Goal: Task Accomplishment & Management: Manage account settings

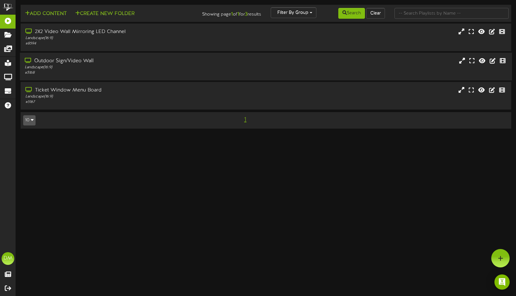
click at [91, 68] on div "Landscape ( 16:9 )" at bounding box center [123, 67] width 196 height 5
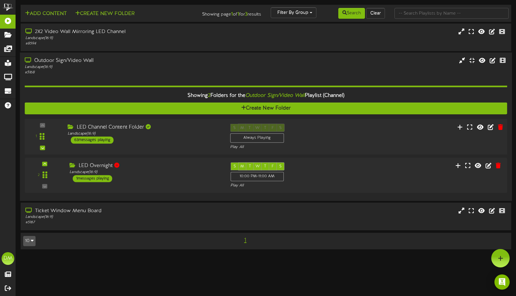
click at [123, 121] on div "1 Landscape (" at bounding box center [266, 137] width 488 height 36
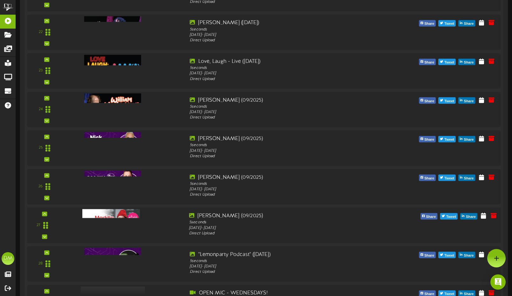
scroll to position [968, 0]
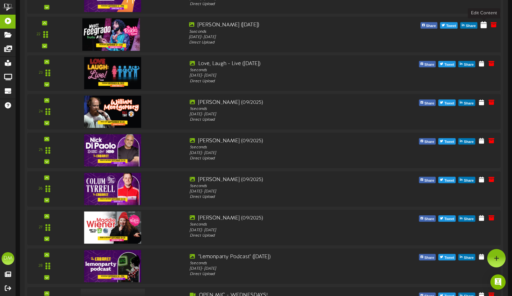
click at [485, 25] on icon at bounding box center [483, 24] width 6 height 7
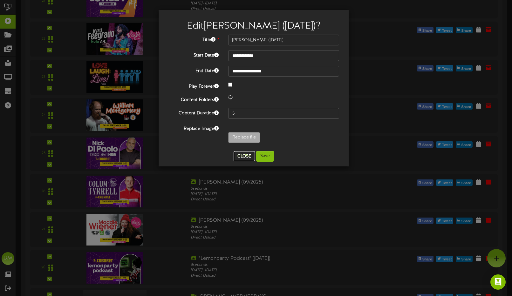
click at [252, 155] on button "Close" at bounding box center [243, 156] width 21 height 10
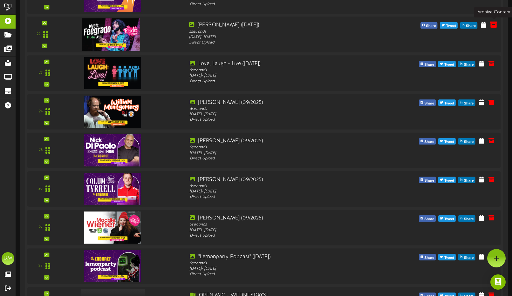
click at [494, 26] on icon at bounding box center [493, 24] width 7 height 7
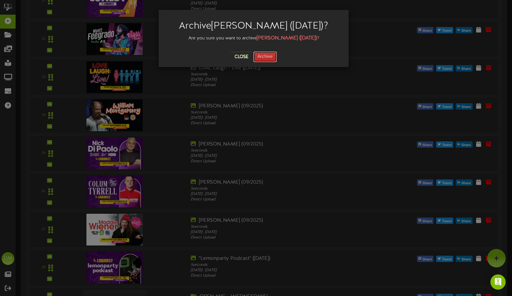
click at [268, 60] on button "Archive" at bounding box center [265, 56] width 24 height 11
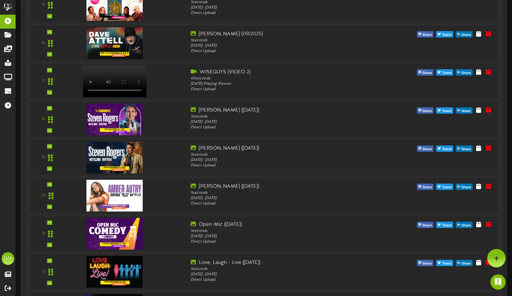
scroll to position [685, 0]
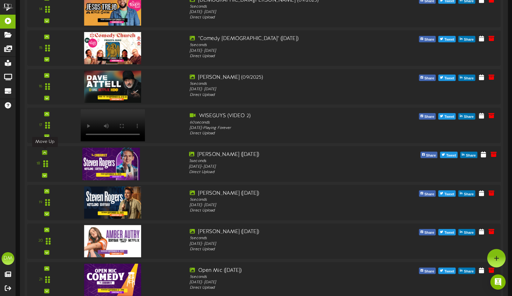
click at [45, 152] on icon at bounding box center [44, 152] width 3 height 3
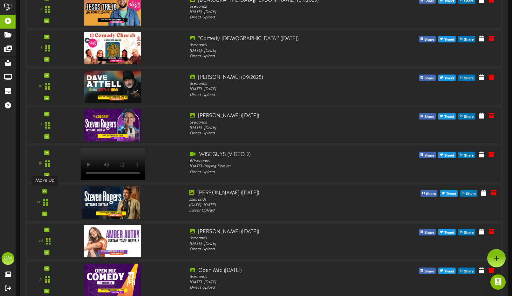
click at [45, 190] on icon at bounding box center [44, 191] width 3 height 3
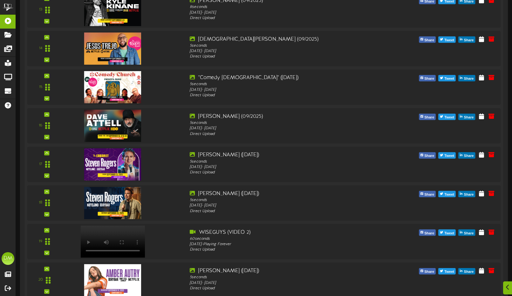
scroll to position [703, 0]
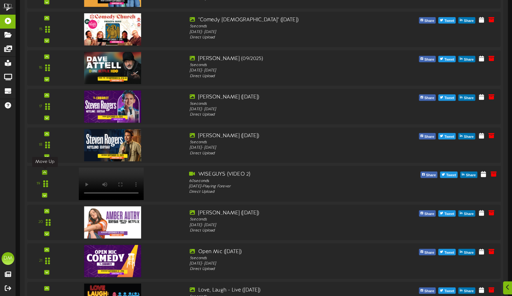
click at [46, 173] on icon at bounding box center [44, 172] width 3 height 3
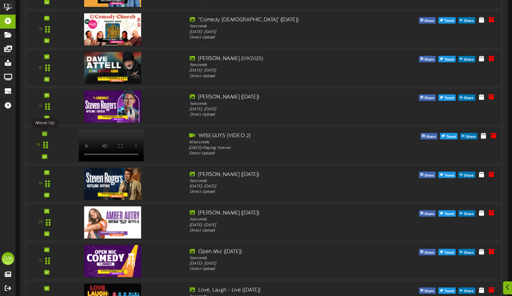
click at [45, 133] on icon at bounding box center [44, 133] width 3 height 3
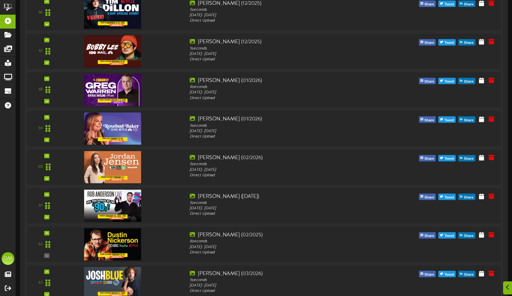
scroll to position [2362, 0]
